Goal: Find specific page/section: Find specific page/section

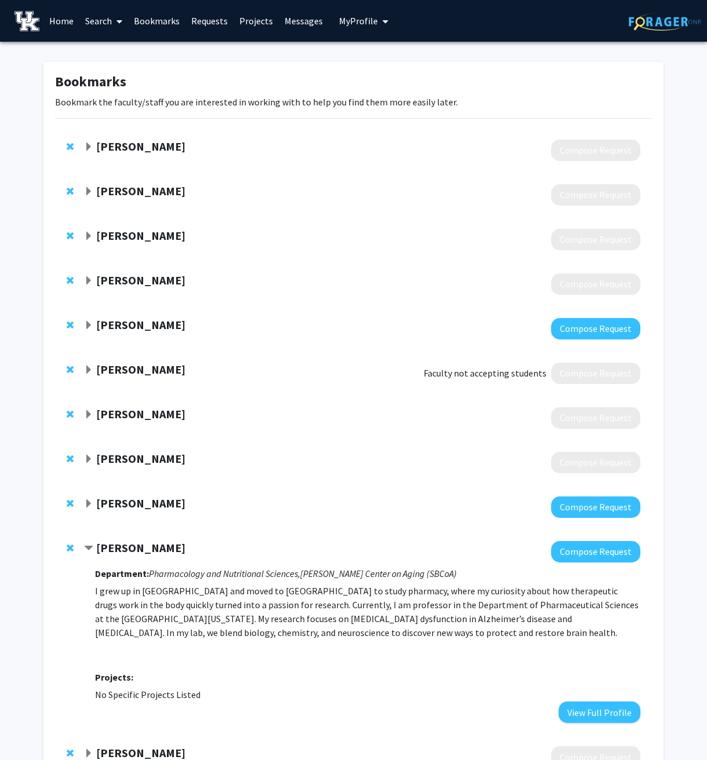
scroll to position [198, 0]
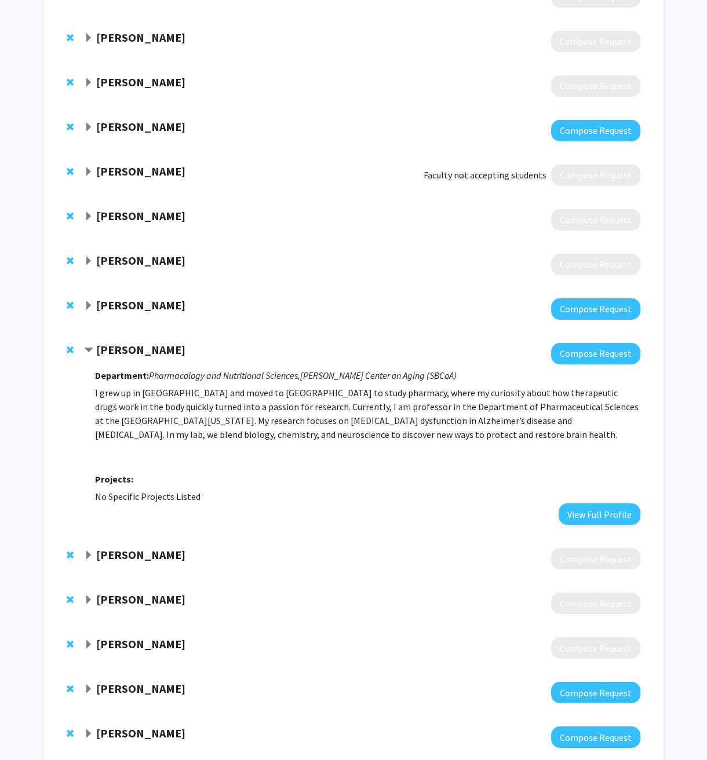
click at [87, 350] on span "Contract Anika Hartz Bookmark" at bounding box center [88, 350] width 9 height 9
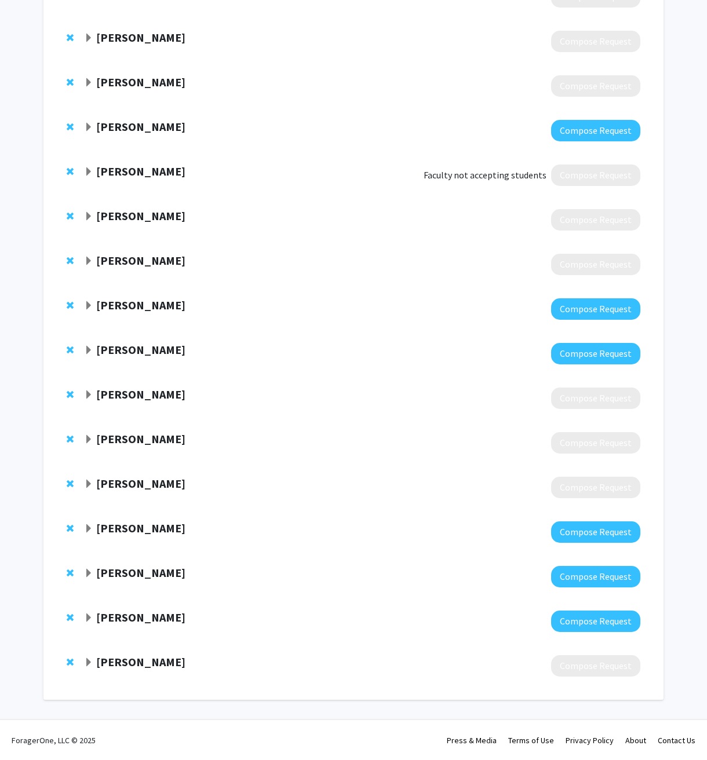
click at [88, 394] on span "Expand Marilyn Duncan Bookmark" at bounding box center [88, 395] width 9 height 9
click at [88, 393] on span "Expand Marilyn Duncan Bookmark" at bounding box center [88, 395] width 9 height 9
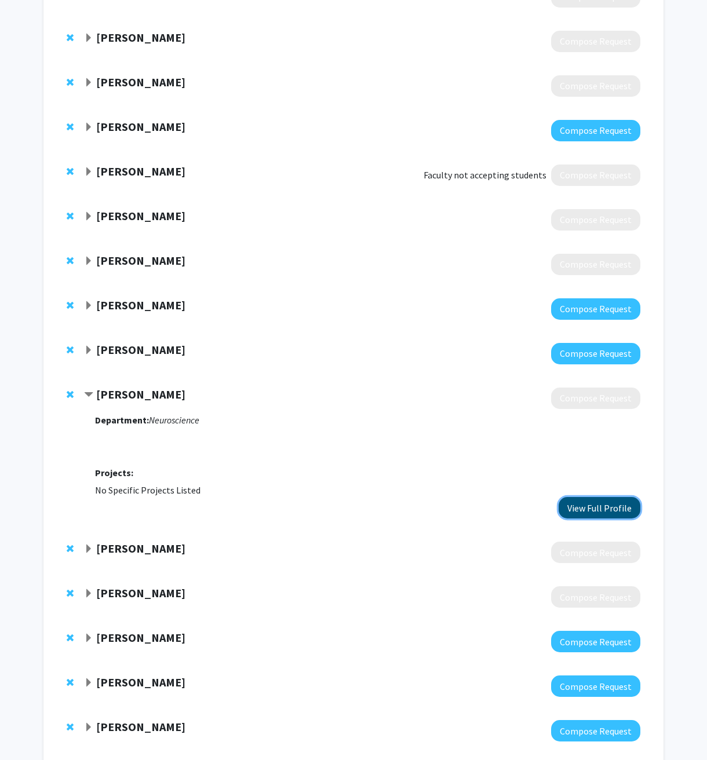
click at [574, 505] on button "View Full Profile" at bounding box center [600, 507] width 82 height 21
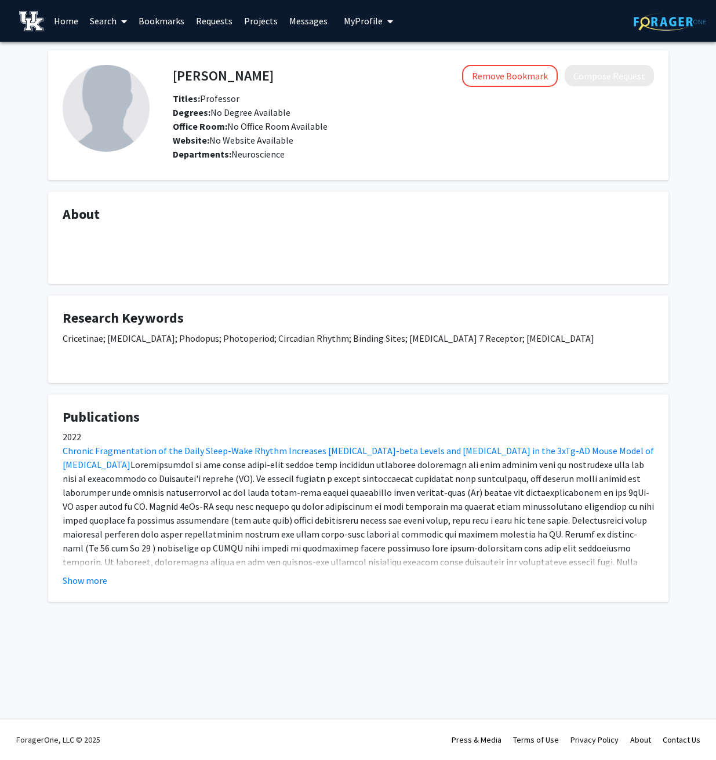
click at [214, 72] on h4 "[PERSON_NAME]" at bounding box center [223, 75] width 101 height 21
click at [214, 73] on h4 "[PERSON_NAME]" at bounding box center [223, 75] width 101 height 21
copy h4 "[PERSON_NAME]"
